Goal: Obtain resource: Obtain resource

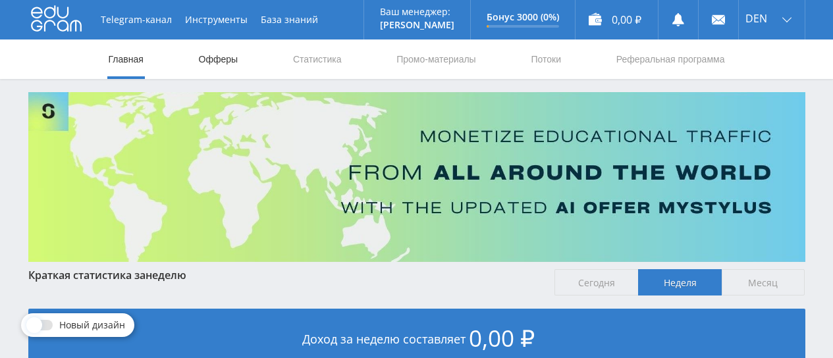
click at [220, 58] on link "Офферы" at bounding box center [219, 60] width 42 height 40
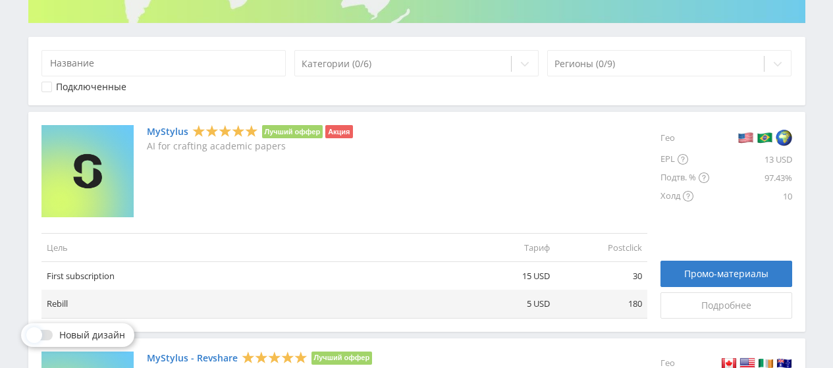
scroll to position [198, 0]
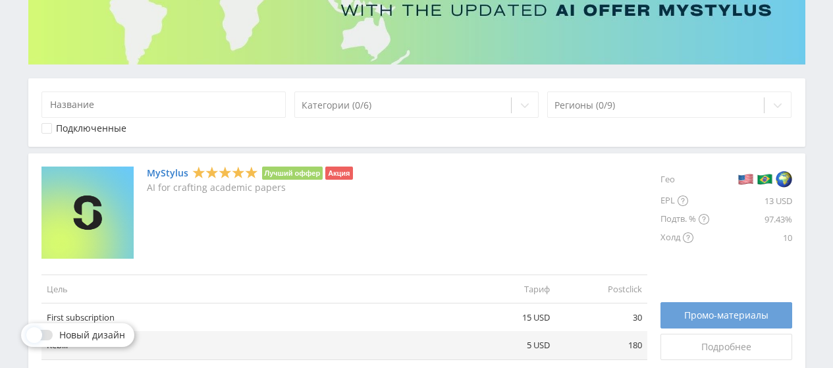
click at [736, 317] on span "Промо-материалы" at bounding box center [726, 315] width 84 height 11
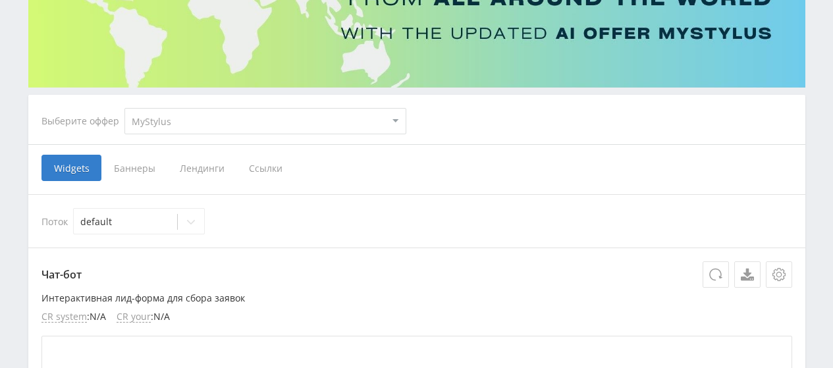
scroll to position [198, 0]
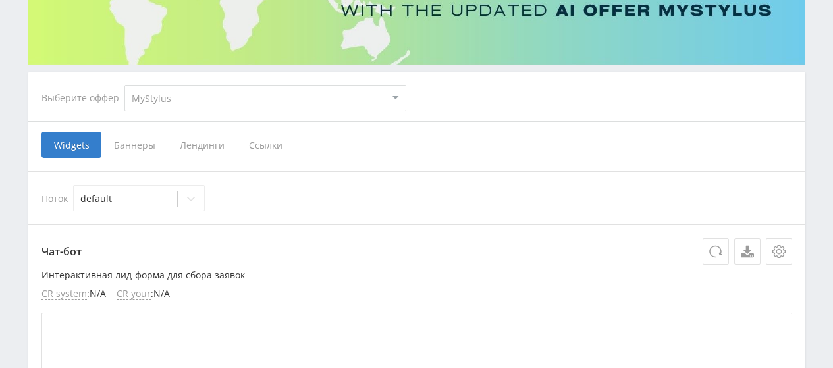
click at [132, 142] on span "Баннеры" at bounding box center [134, 145] width 66 height 26
click at [0, 0] on input "Баннеры" at bounding box center [0, 0] width 0 height 0
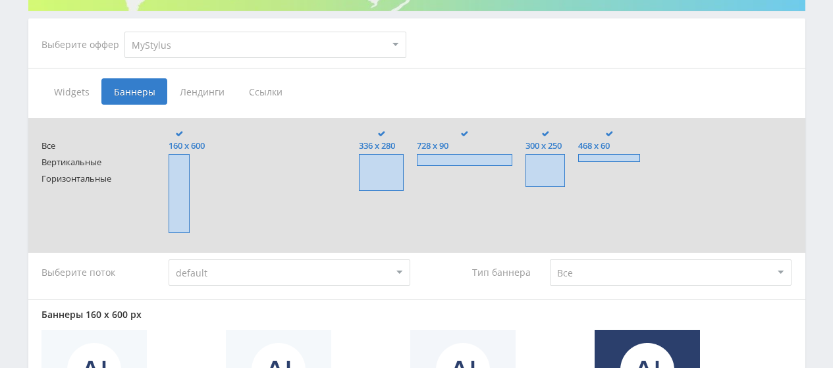
scroll to position [252, 0]
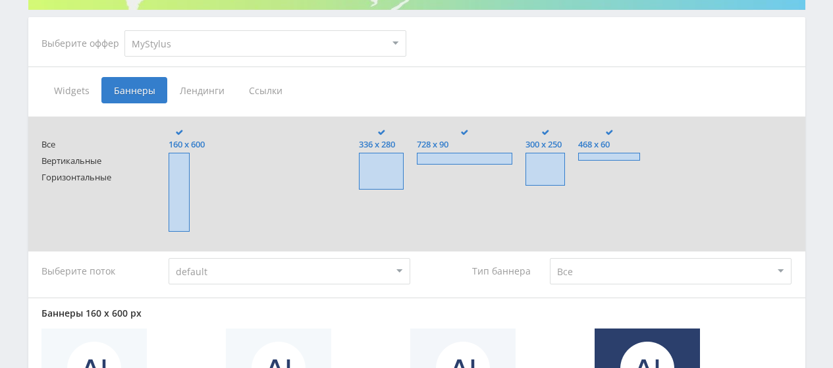
click at [263, 78] on span "Ссылки" at bounding box center [266, 90] width 59 height 26
click at [0, 0] on input "Ссылки" at bounding box center [0, 0] width 0 height 0
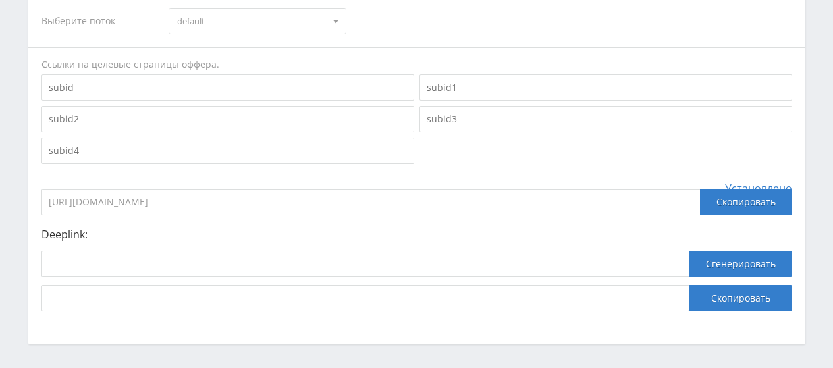
scroll to position [384, 0]
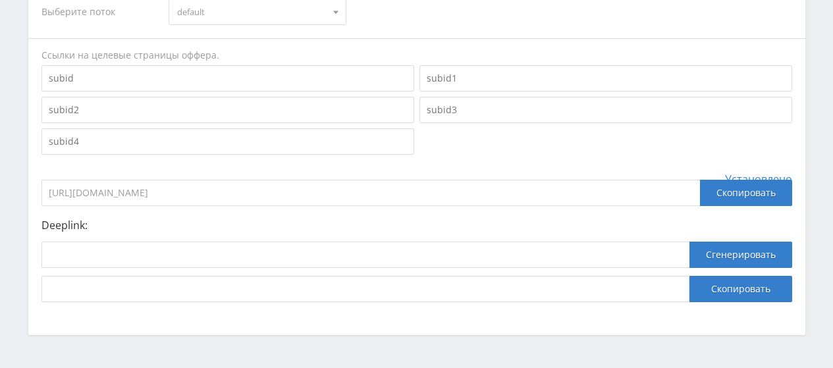
drag, startPoint x: 254, startPoint y: 190, endPoint x: 43, endPoint y: 176, distance: 210.7
click at [43, 176] on div "Установлено https://eduforms.org/?rid=2a6becbb92a8a9b1 Скопировать" at bounding box center [417, 189] width 751 height 33
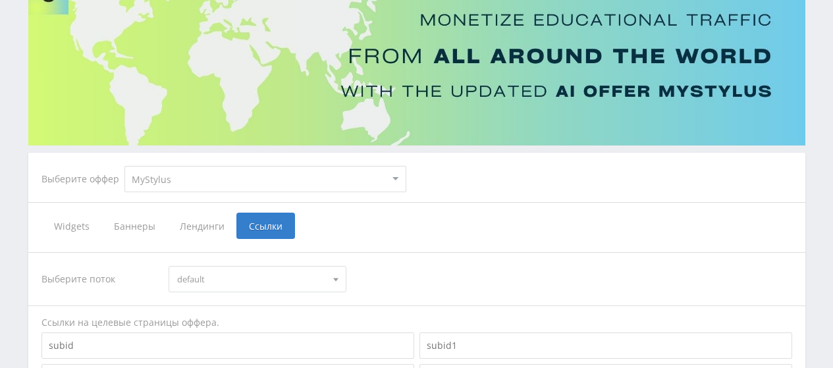
scroll to position [55, 0]
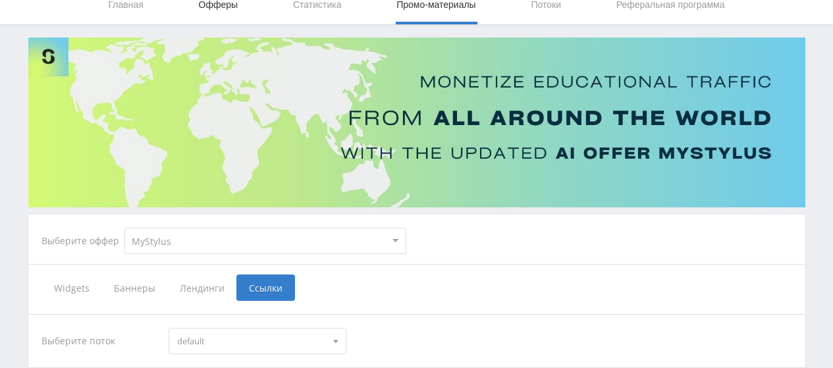
click at [218, 3] on link "Офферы" at bounding box center [219, 5] width 42 height 40
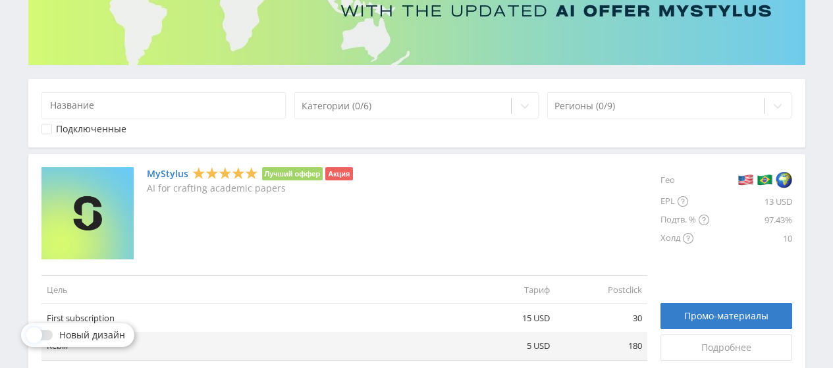
scroll to position [198, 0]
click at [154, 173] on link "MyStylus" at bounding box center [168, 173] width 42 height 11
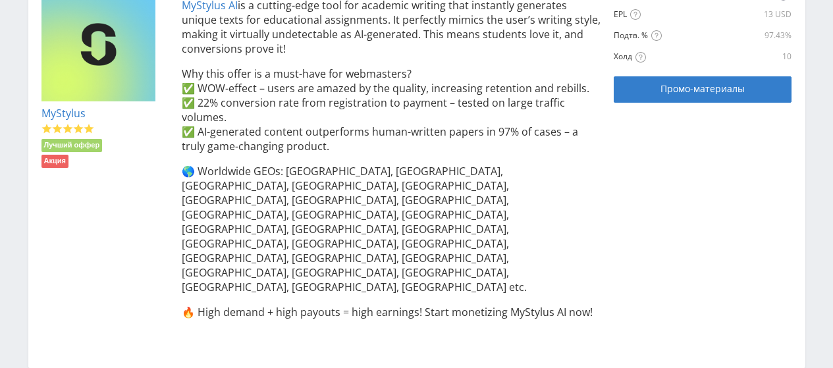
scroll to position [219, 0]
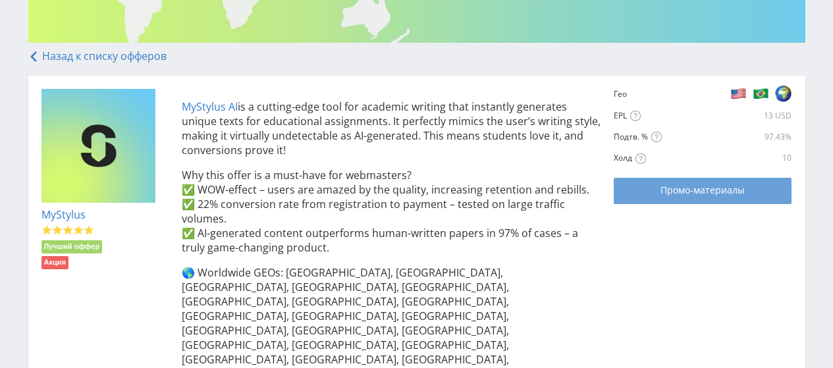
click at [700, 187] on span "Промо-материалы" at bounding box center [703, 190] width 84 height 11
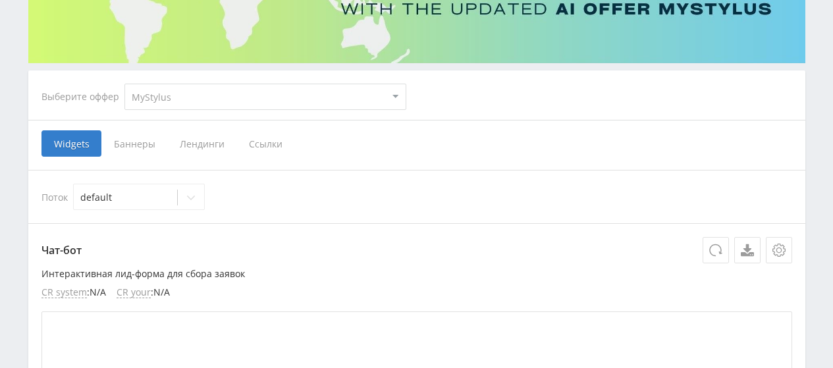
scroll to position [198, 0]
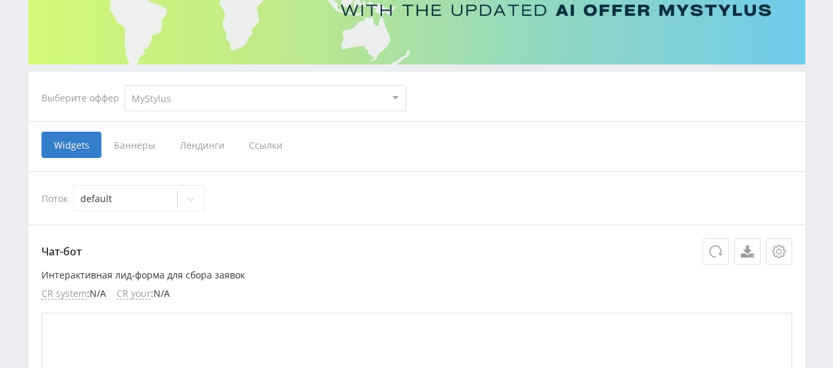
click at [265, 145] on span "Ссылки" at bounding box center [266, 145] width 59 height 26
click at [0, 0] on input "Ссылки" at bounding box center [0, 0] width 0 height 0
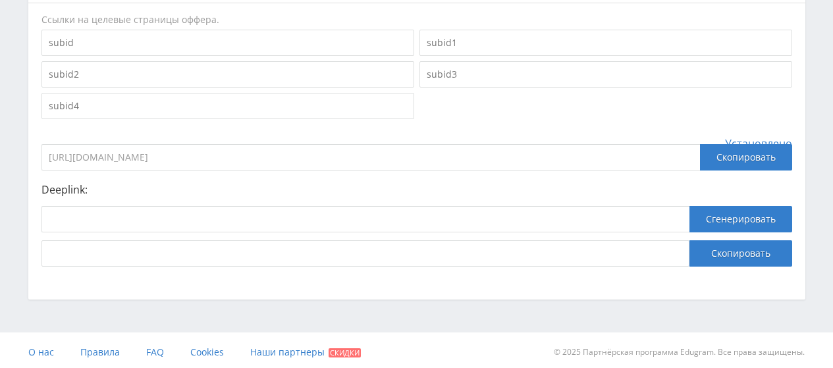
scroll to position [424, 0]
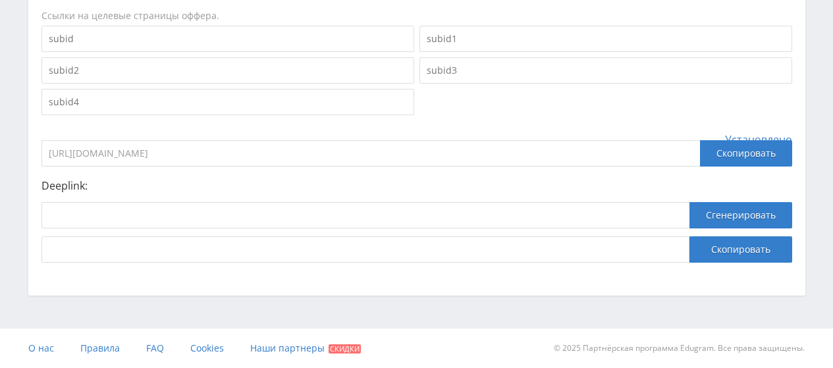
drag, startPoint x: 260, startPoint y: 154, endPoint x: 42, endPoint y: 153, distance: 218.7
click at [42, 153] on input "https://eduforms.org/?rid=2a6becbb92a8a9b1" at bounding box center [371, 153] width 659 height 26
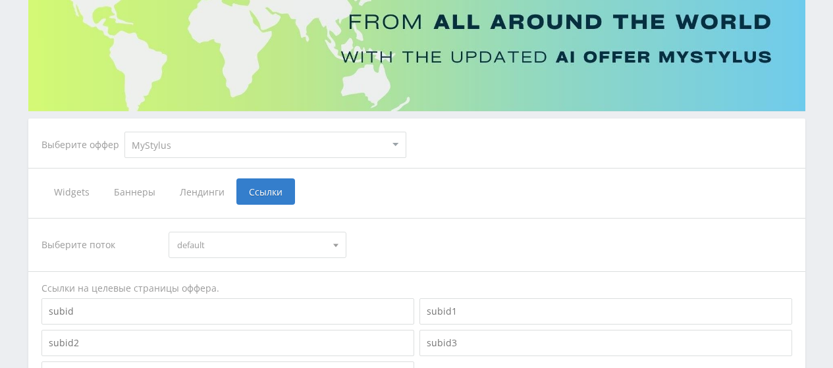
scroll to position [160, 0]
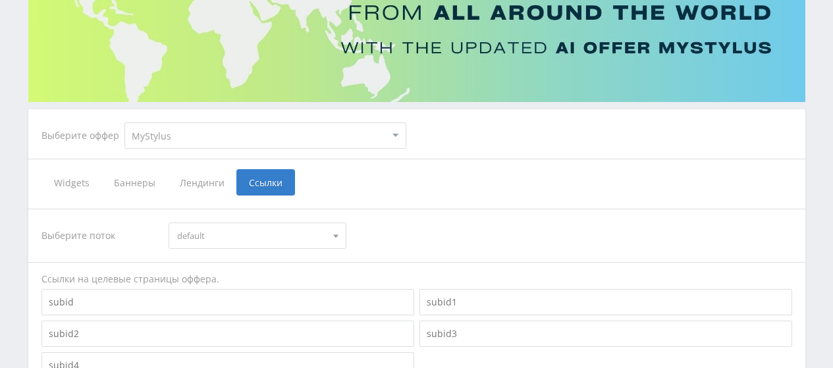
click at [385, 134] on select "MyStylus MyStylus - Revshare Кампус AI Studybay Автор24 Studybay Brazil Study A…" at bounding box center [266, 136] width 282 height 26
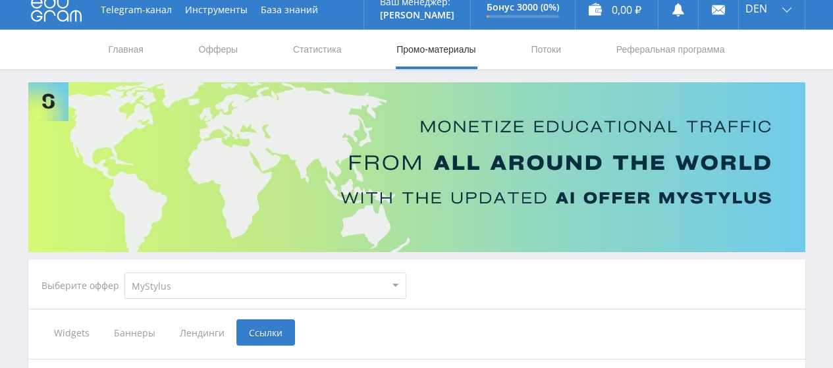
scroll to position [0, 0]
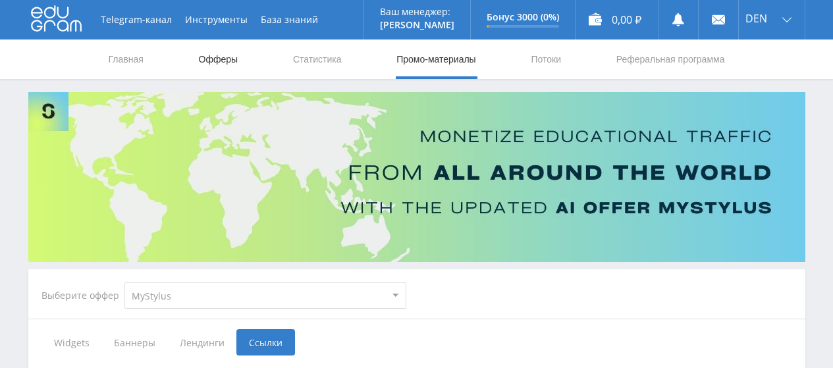
click at [225, 57] on link "Офферы" at bounding box center [219, 60] width 42 height 40
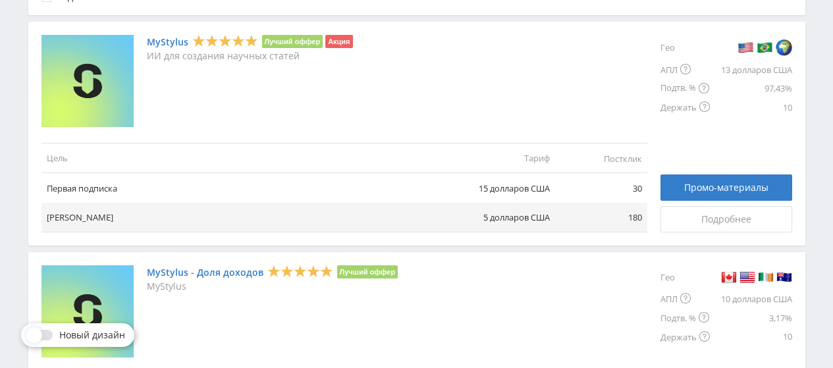
scroll to position [264, 0]
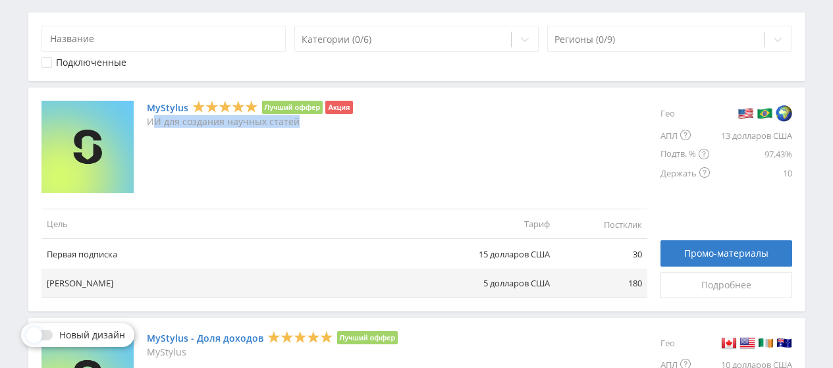
drag, startPoint x: 304, startPoint y: 123, endPoint x: 154, endPoint y: 126, distance: 149.6
click at [154, 126] on p "ИИ для создания научных статей" at bounding box center [250, 122] width 206 height 11
click at [293, 182] on div "MyStylus Лучший оффер Акция ИИ для создания научных статей" at bounding box center [250, 147] width 206 height 92
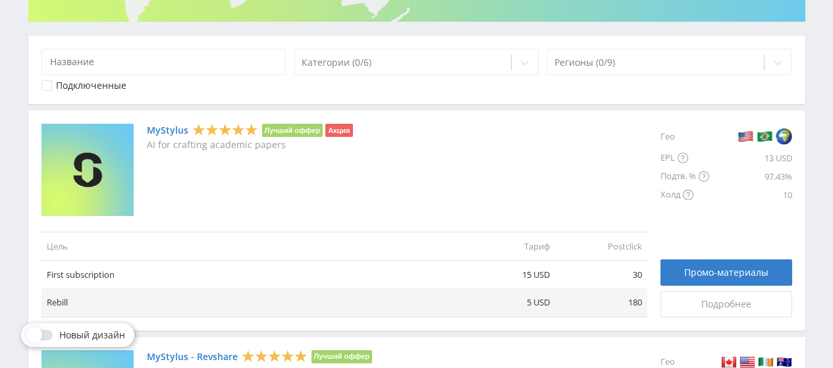
scroll to position [264, 0]
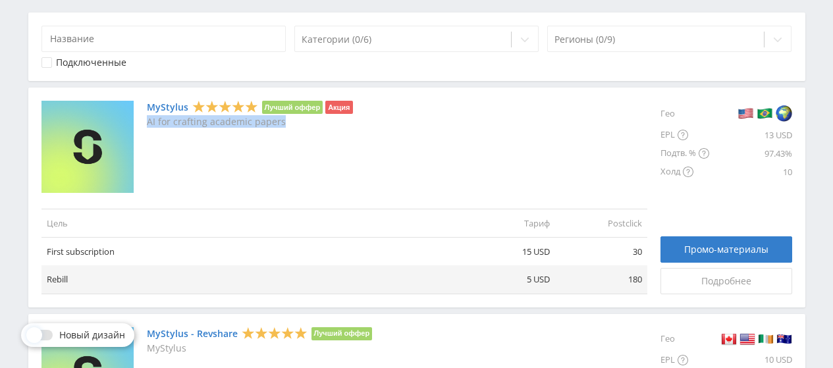
drag, startPoint x: 284, startPoint y: 125, endPoint x: 148, endPoint y: 129, distance: 136.4
click at [148, 129] on div "MyStylus Лучший оффер Акция AI for crafting academic papers" at bounding box center [250, 147] width 206 height 92
copy p "AI for crafting academic papers"
